Goal: Find specific page/section

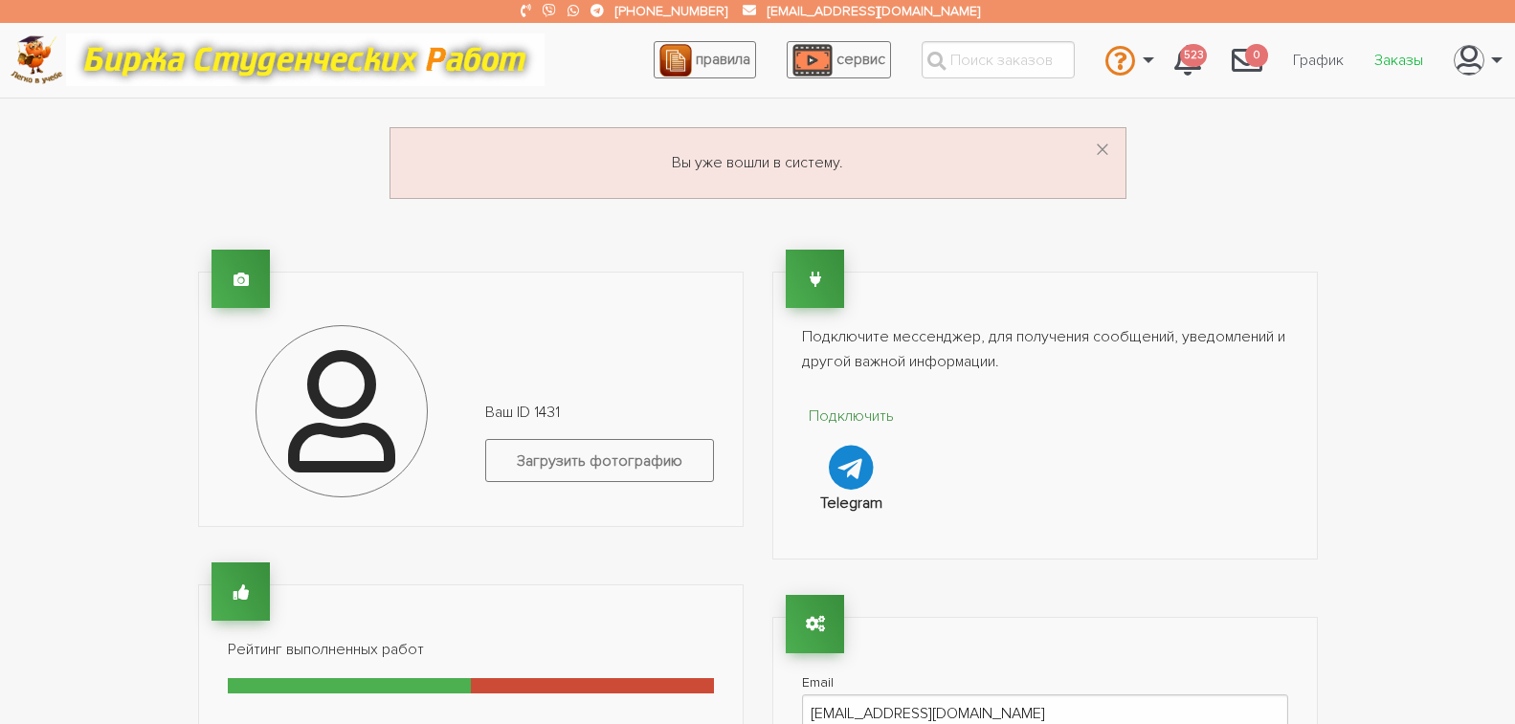
click at [1393, 58] on link "Заказы" at bounding box center [1398, 60] width 79 height 36
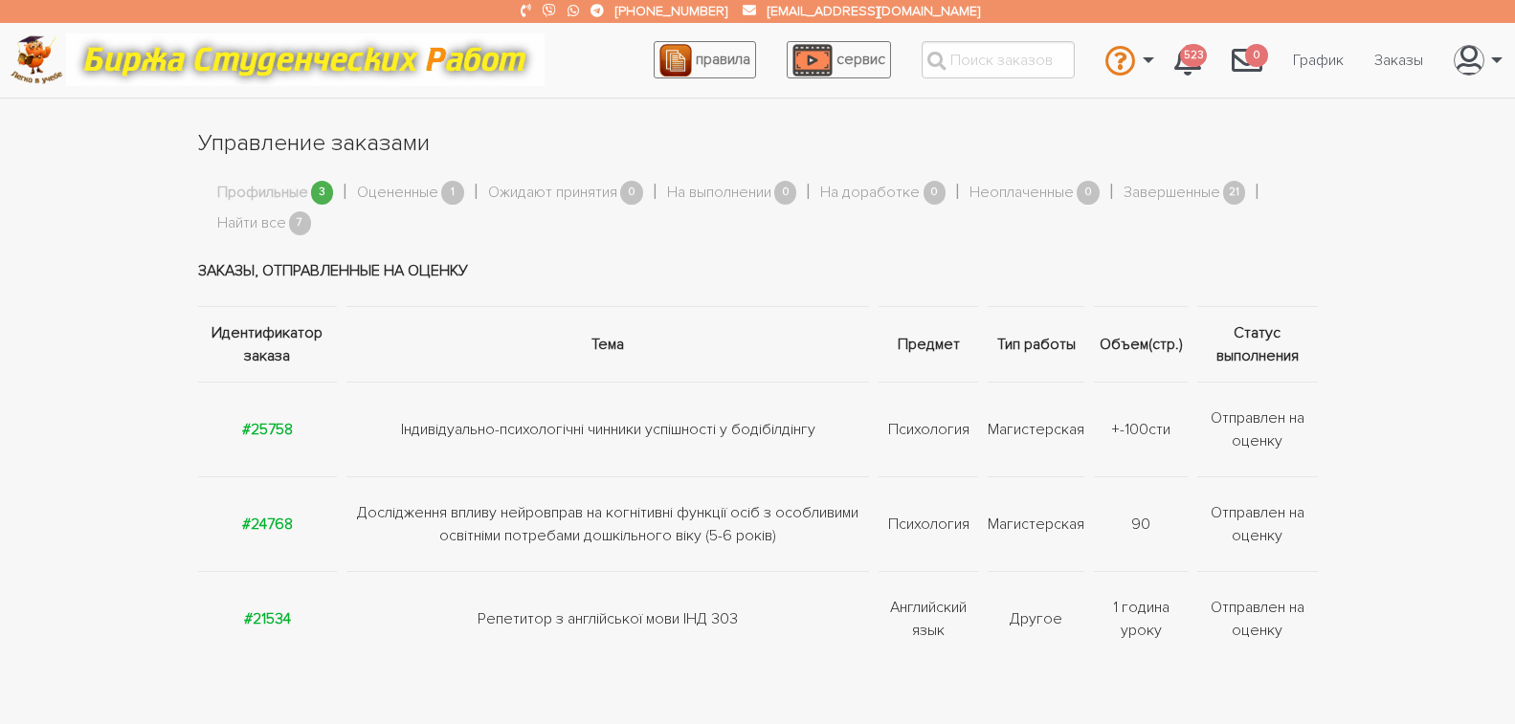
click at [275, 193] on link "Профильные" at bounding box center [262, 193] width 91 height 25
click at [254, 224] on link "Найти все" at bounding box center [251, 223] width 69 height 25
